Goal: Task Accomplishment & Management: Complete application form

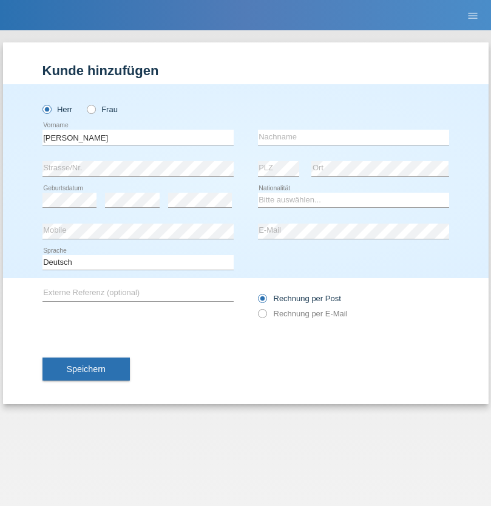
type input "Hugo Ricardo"
click at [353, 137] on input "text" at bounding box center [353, 137] width 191 height 15
type input "[PERSON_NAME] [PERSON_NAME]"
select select "PT"
select select "C"
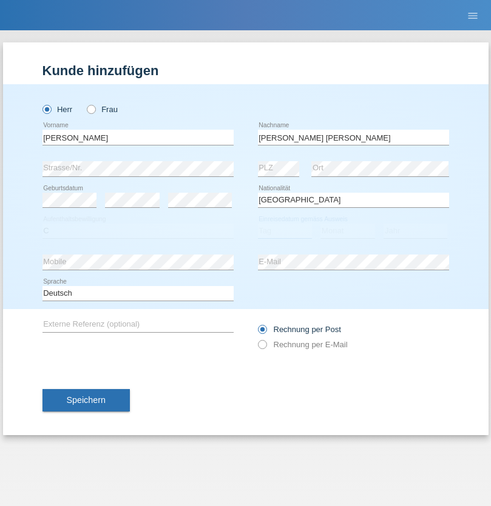
select select "01"
select select "05"
select select "2000"
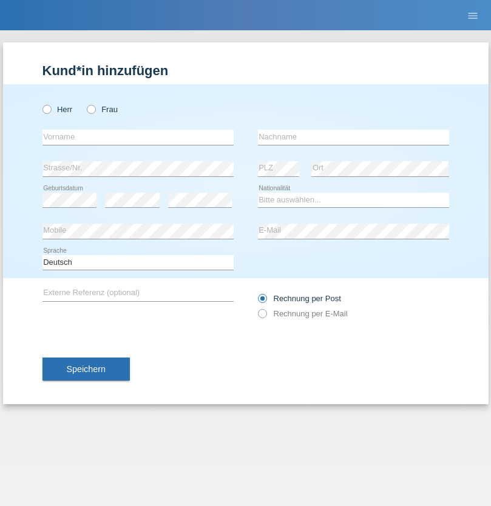
radio input "true"
click at [138, 137] on input "text" at bounding box center [137, 137] width 191 height 15
type input "[PERSON_NAME]"
click at [353, 137] on input "text" at bounding box center [353, 137] width 191 height 15
type input "Sterle"
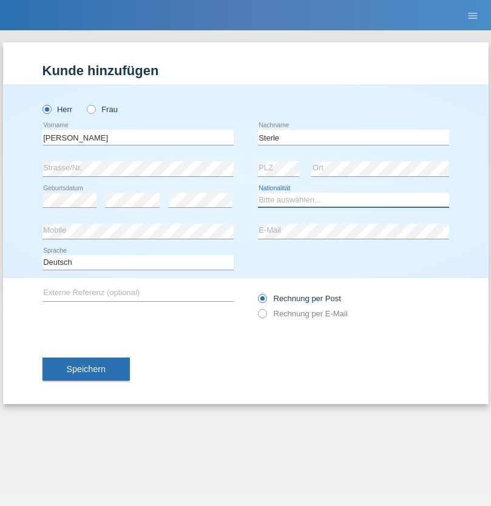
select select "CH"
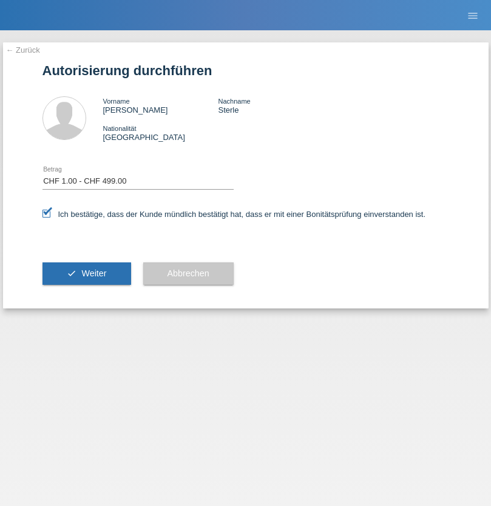
select select "1"
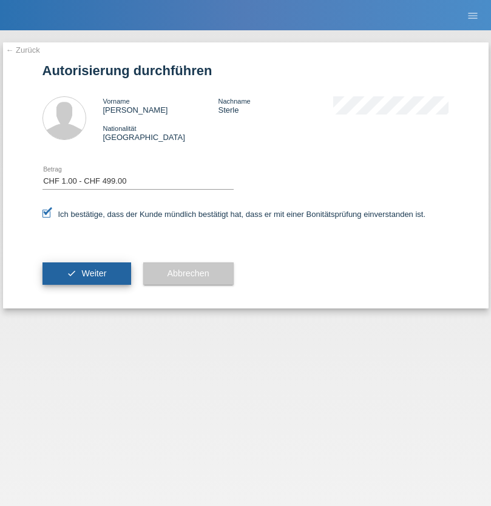
click at [86, 273] on span "Weiter" at bounding box center [93, 274] width 25 height 10
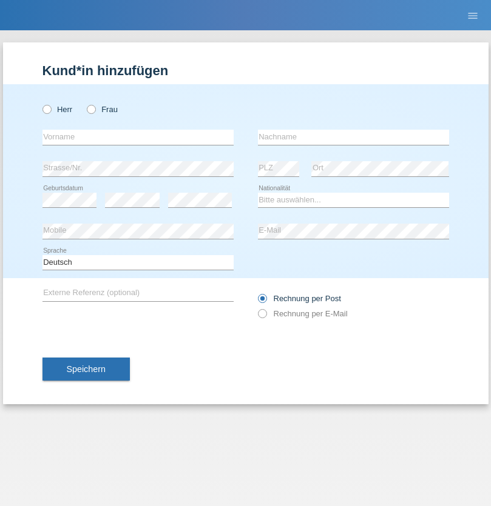
radio input "true"
click at [138, 137] on input "text" at bounding box center [137, 137] width 191 height 15
type input "Yoan"
click at [353, 137] on input "text" at bounding box center [353, 137] width 191 height 15
type input "Chivatsi"
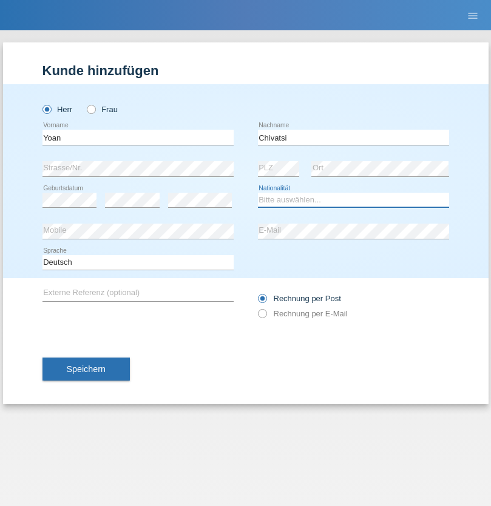
select select "CH"
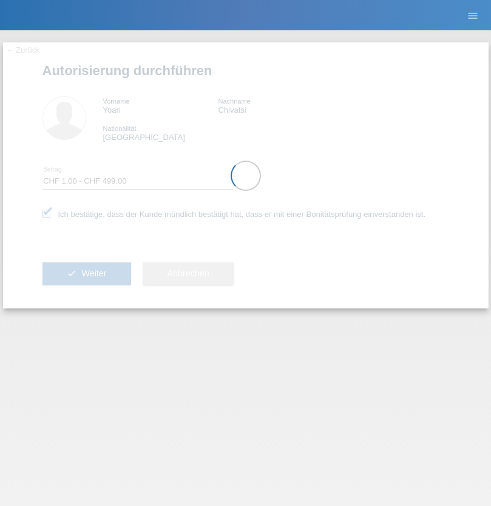
select select "1"
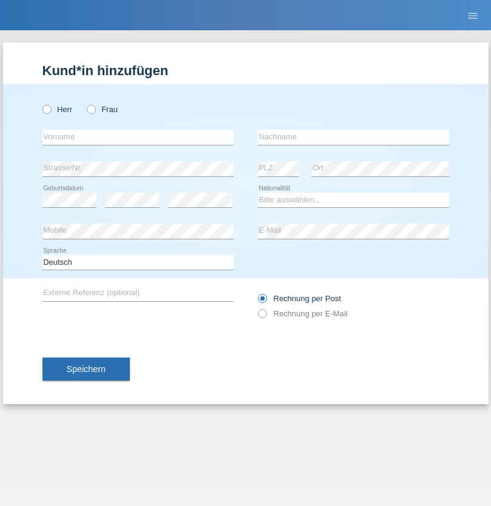
radio input "true"
click at [138, 137] on input "text" at bounding box center [137, 137] width 191 height 15
type input "Divine"
click at [353, 137] on input "text" at bounding box center [353, 137] width 191 height 15
type input "[PERSON_NAME]"
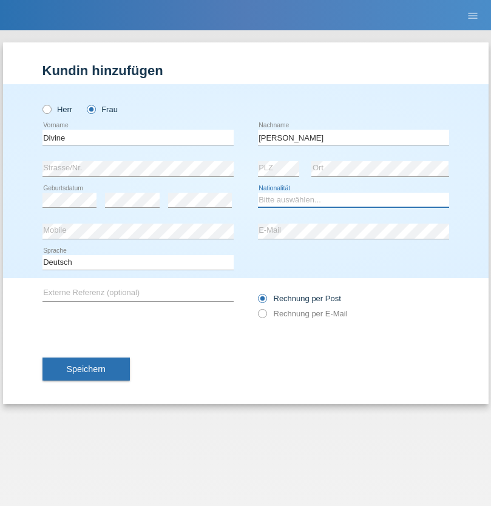
select select "CH"
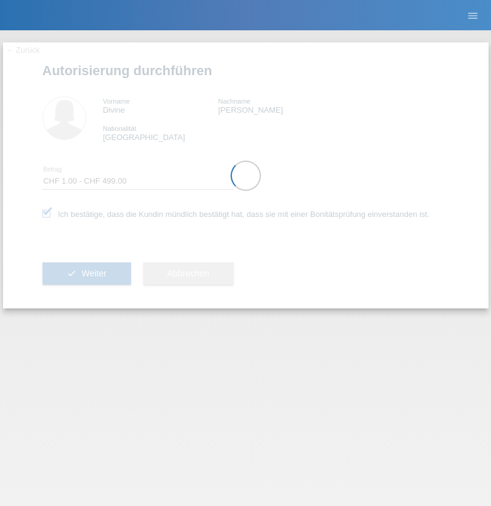
select select "1"
